Goal: Find specific page/section: Find specific page/section

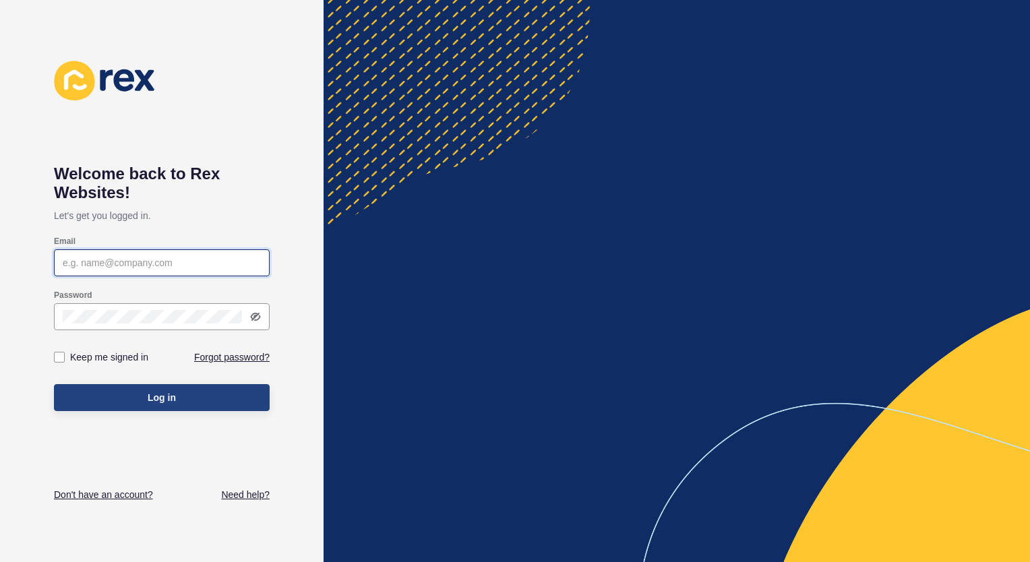
type input "[EMAIL_ADDRESS][DOMAIN_NAME]"
click at [144, 400] on button "Log in" at bounding box center [162, 397] width 216 height 27
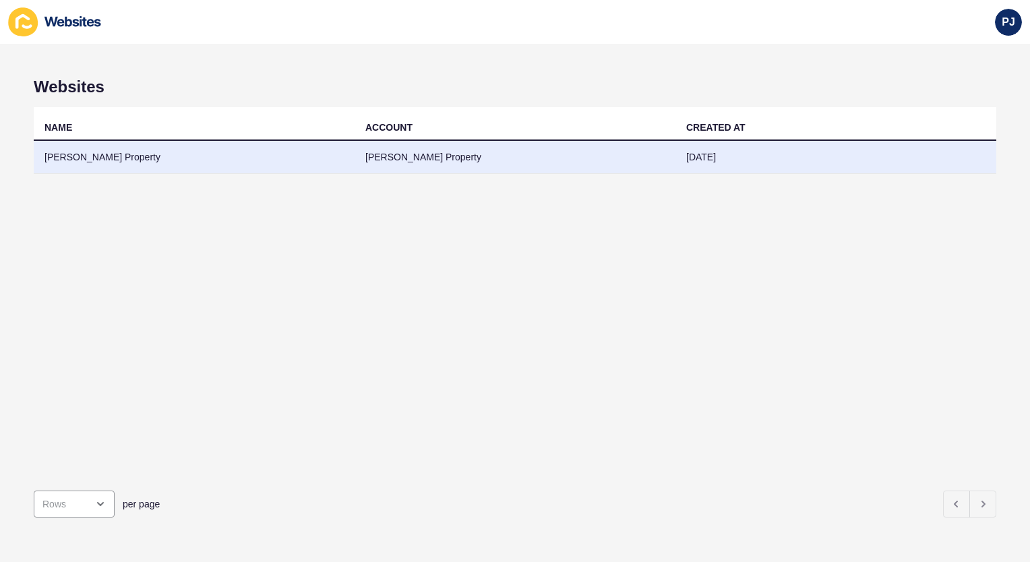
click at [97, 158] on td "[PERSON_NAME] Property" at bounding box center [194, 157] width 321 height 33
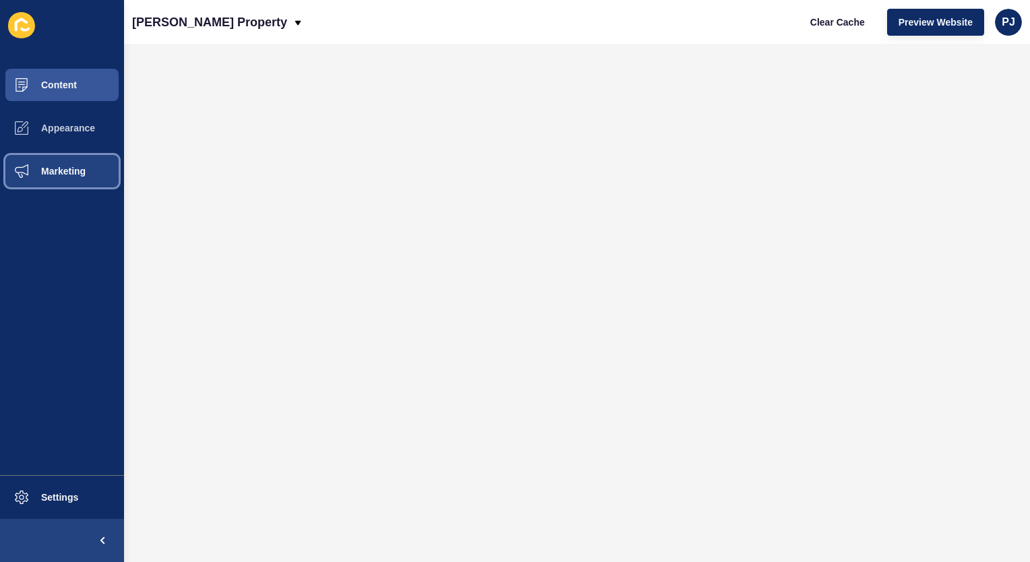
click at [62, 173] on span "Marketing" at bounding box center [42, 171] width 88 height 11
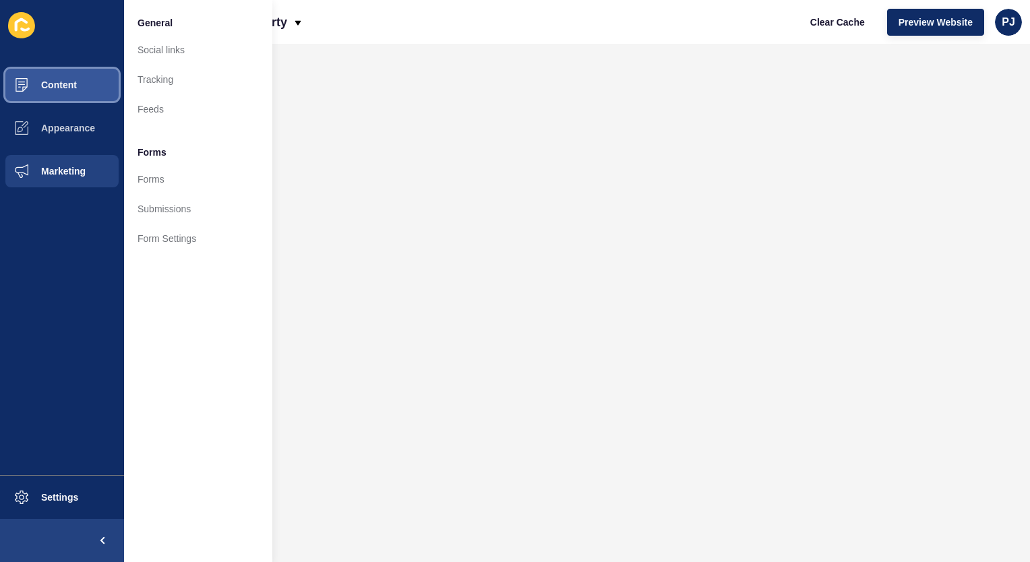
click at [42, 84] on span "Content" at bounding box center [37, 85] width 79 height 11
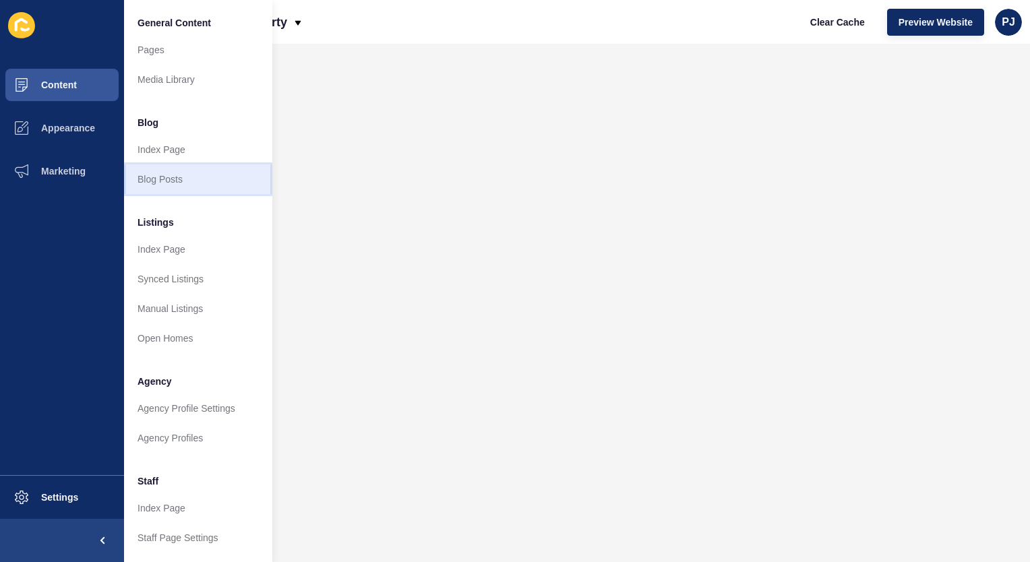
click at [189, 180] on link "Blog Posts" at bounding box center [198, 179] width 148 height 30
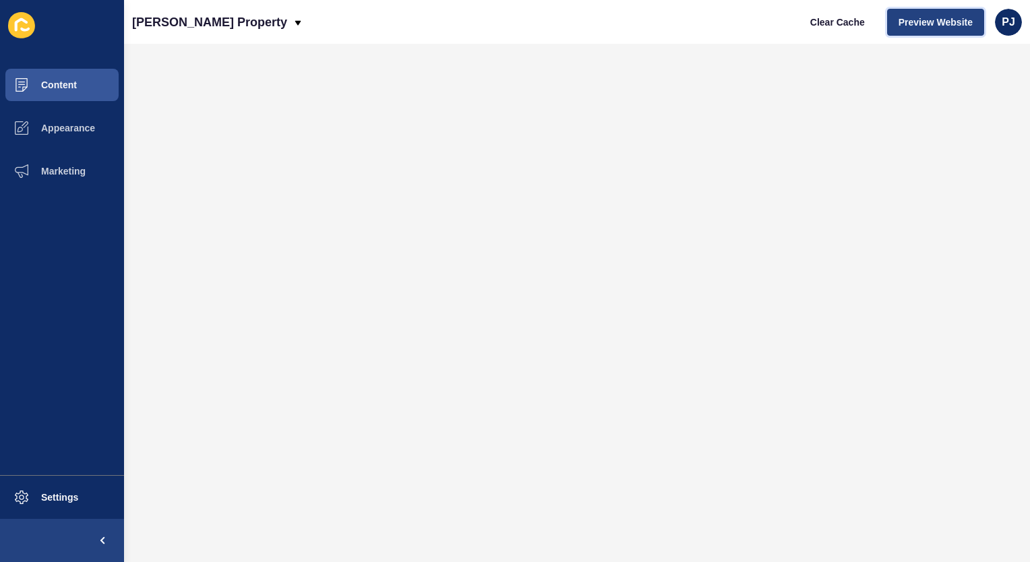
click at [928, 24] on span "Preview Website" at bounding box center [935, 21] width 74 height 13
click at [938, 28] on button "Preview Website" at bounding box center [935, 22] width 97 height 27
